Goal: Task Accomplishment & Management: Manage account settings

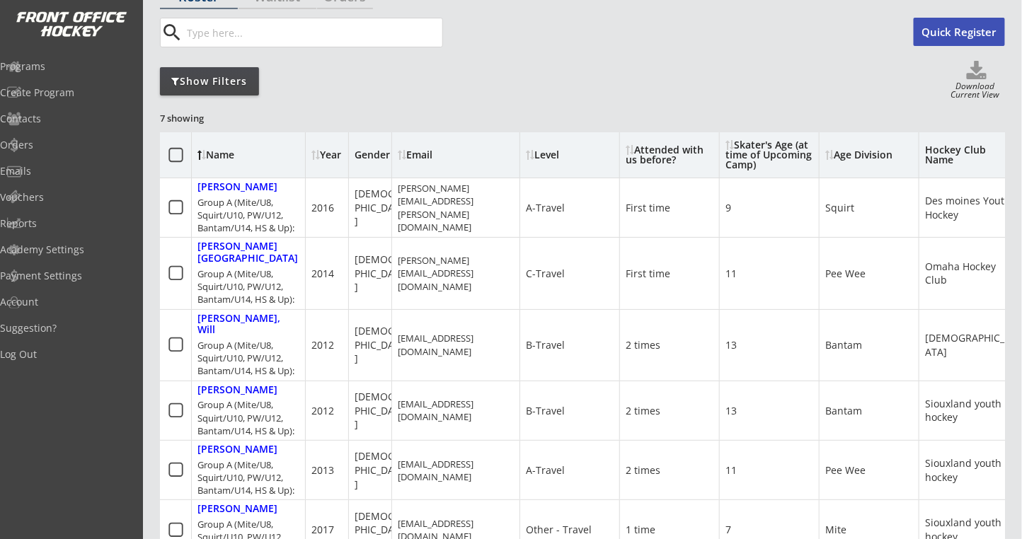
scroll to position [94, 0]
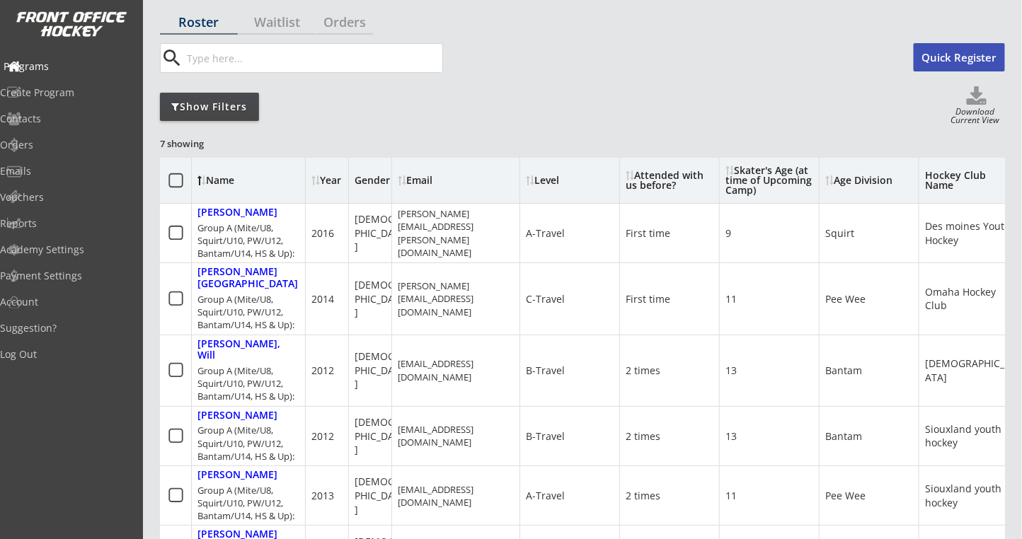
click at [59, 71] on div "Programs" at bounding box center [67, 67] width 127 height 10
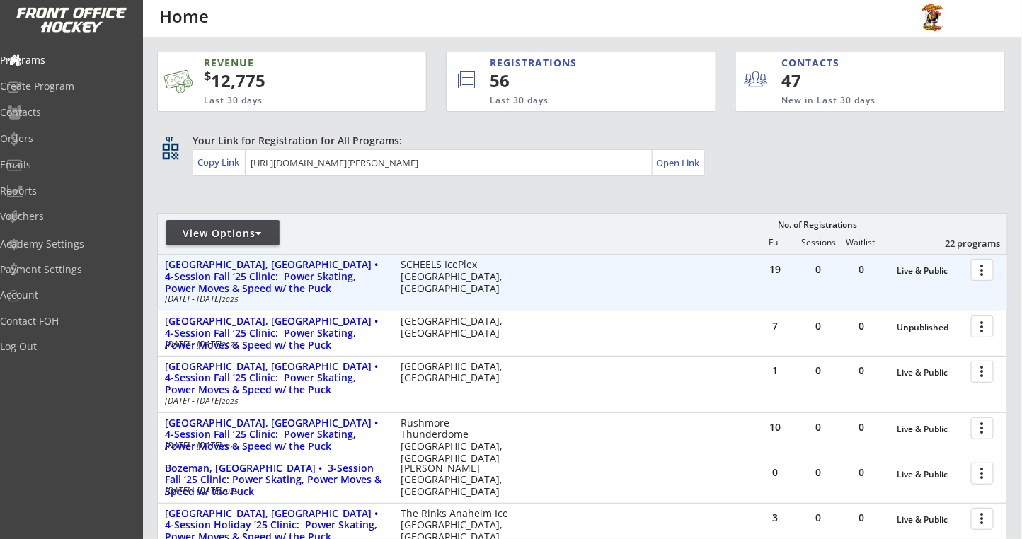
click at [983, 273] on div at bounding box center [985, 269] width 25 height 25
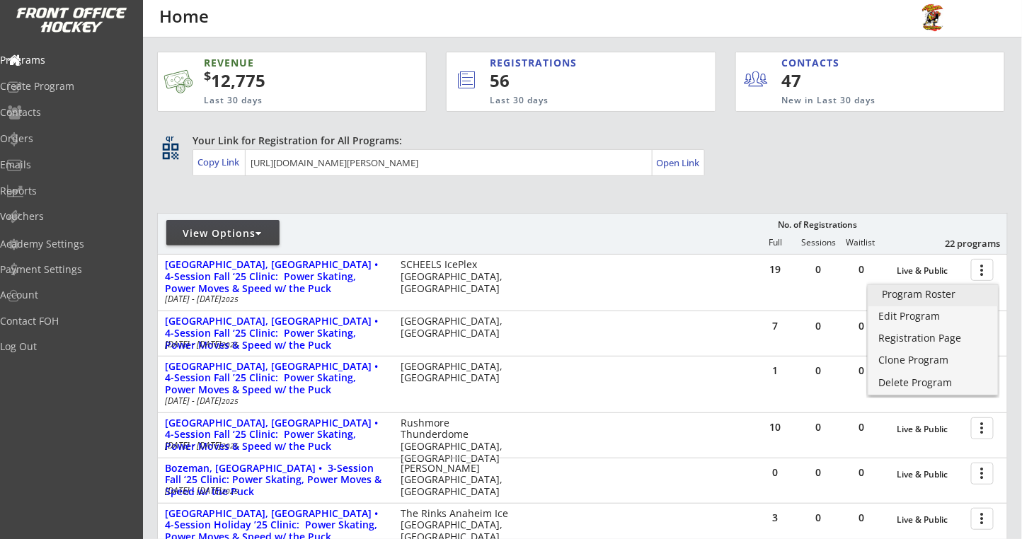
click at [927, 298] on div "Program Roster" at bounding box center [933, 295] width 101 height 10
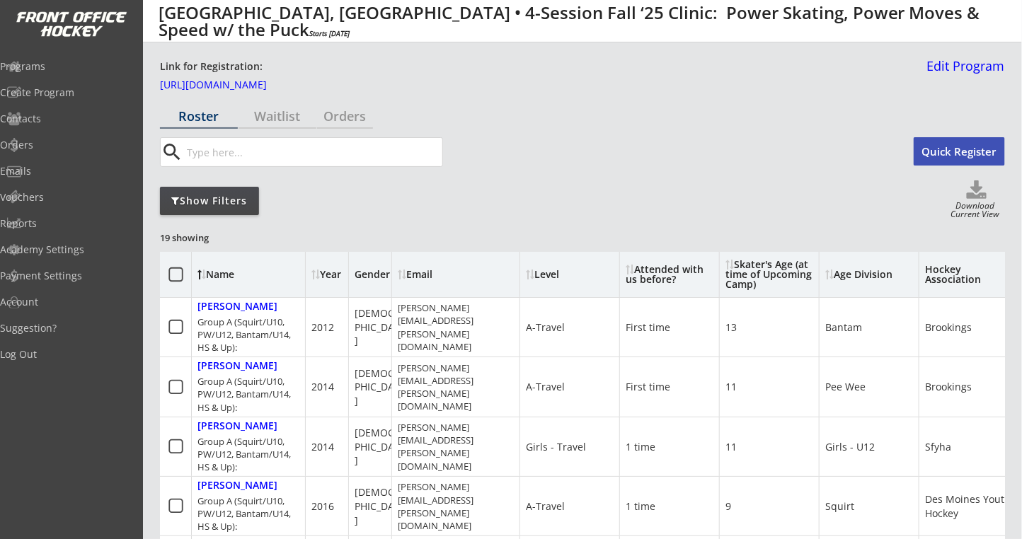
click at [370, 275] on div "Gender" at bounding box center [376, 275] width 42 height 10
click at [950, 75] on link "Edit Program" at bounding box center [964, 71] width 84 height 25
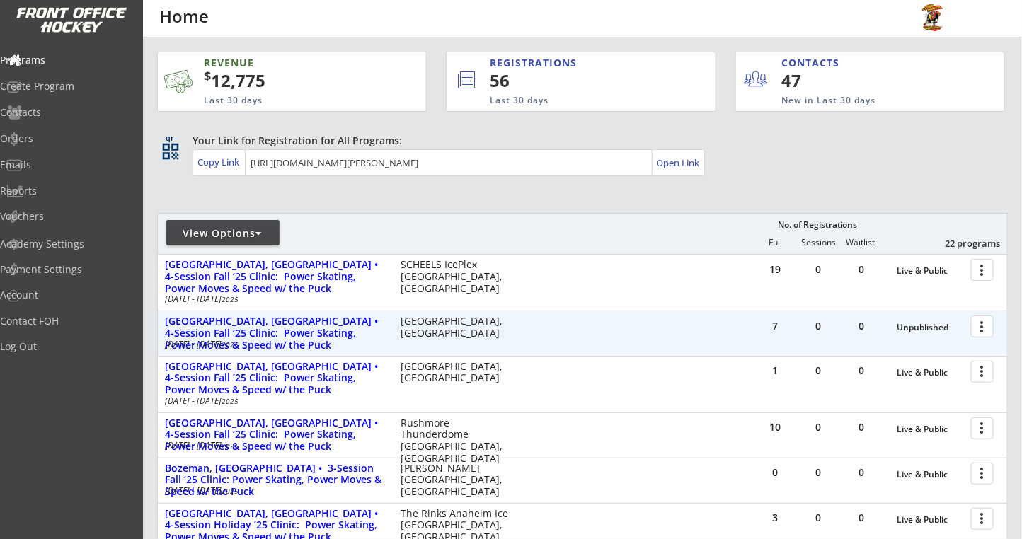
click at [979, 324] on div at bounding box center [985, 326] width 25 height 25
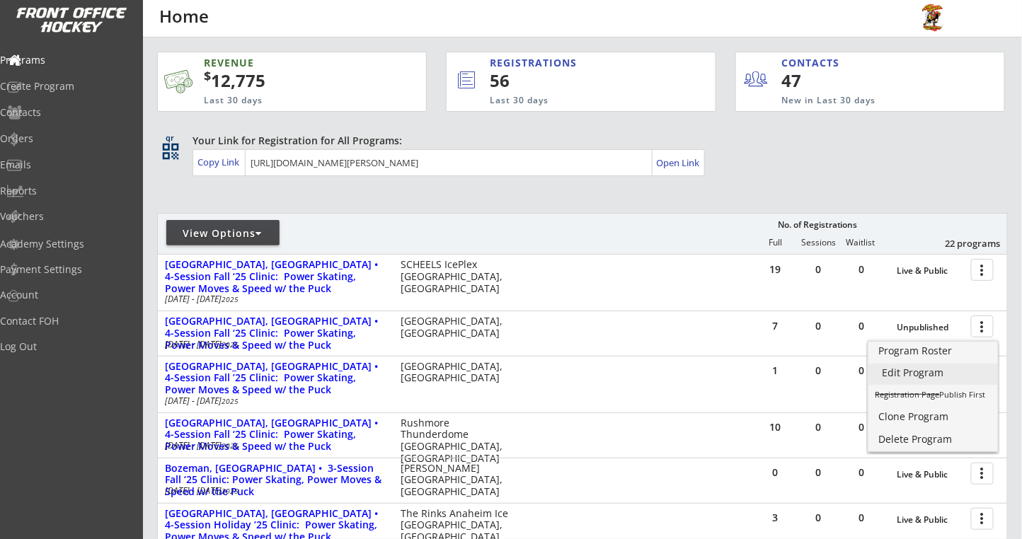
click at [920, 370] on div "Edit Program" at bounding box center [933, 373] width 101 height 10
